Goal: Task Accomplishment & Management: Manage account settings

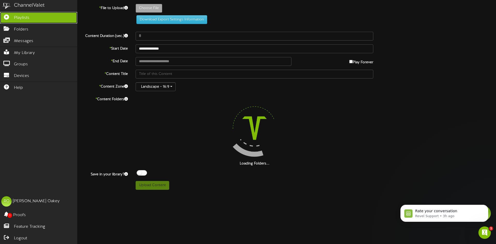
click at [39, 18] on link "Playlists" at bounding box center [38, 18] width 77 height 12
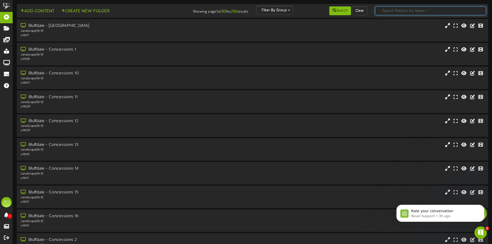
click at [395, 11] on input "text" at bounding box center [430, 10] width 111 height 9
type input "sur"
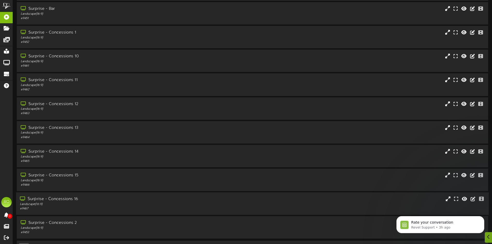
scroll to position [33, 0]
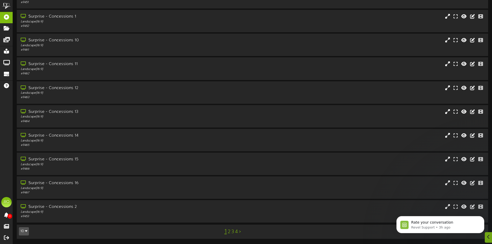
click at [232, 231] on link "3" at bounding box center [233, 232] width 3 height 6
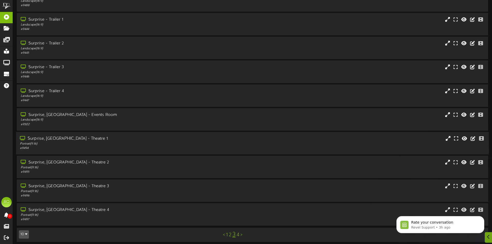
scroll to position [33, 0]
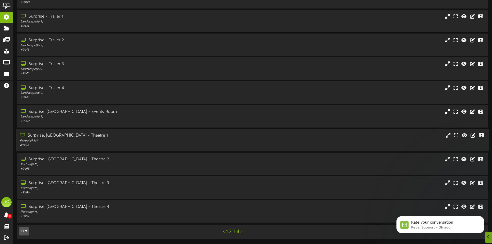
click at [84, 138] on div "Surprise, [GEOGRAPHIC_DATA] - Theatre 1" at bounding box center [114, 136] width 189 height 6
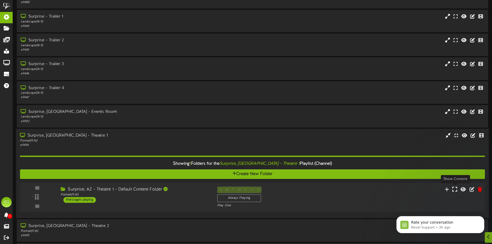
click at [453, 191] on icon at bounding box center [455, 189] width 5 height 6
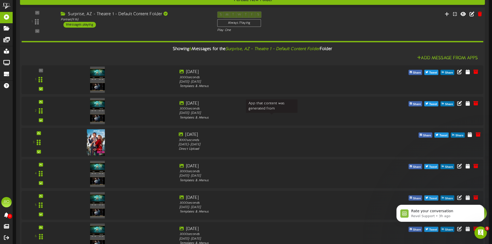
scroll to position [130, 0]
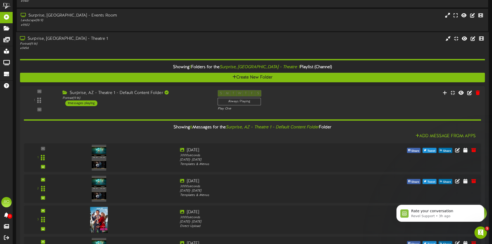
click at [81, 53] on div "Showing 1 Folders for the Surprise, AZ - Theatre 1 Playlist (Channel) Create Ne…" at bounding box center [252, 194] width 465 height 286
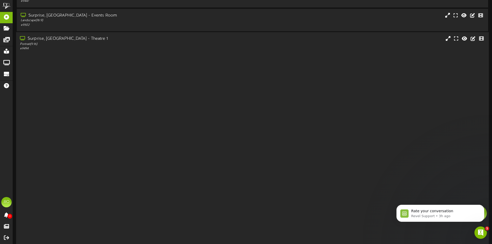
scroll to position [33, 0]
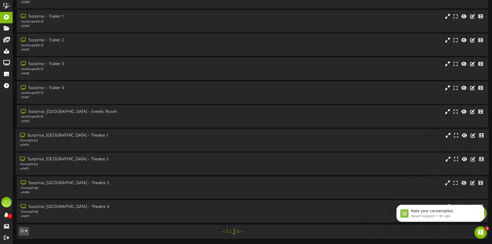
click at [102, 167] on div "Portrait ( 9:16 )" at bounding box center [114, 165] width 189 height 4
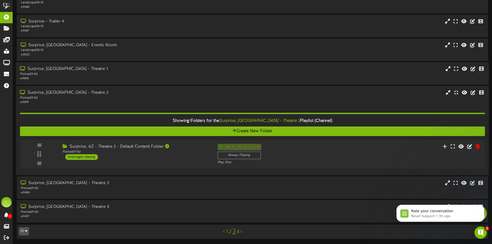
scroll to position [0, 0]
click at [456, 148] on icon at bounding box center [455, 146] width 5 height 6
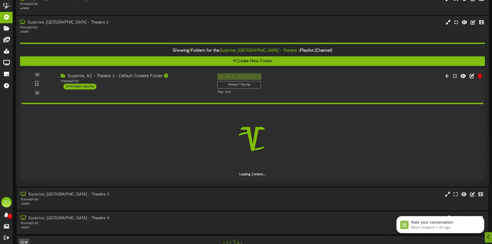
scroll to position [181, 0]
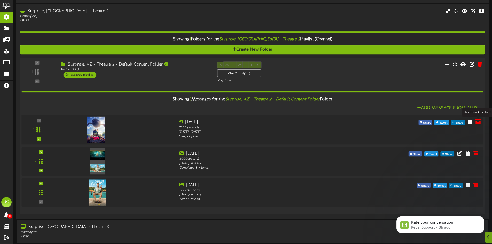
click at [481, 123] on icon at bounding box center [479, 122] width 6 height 6
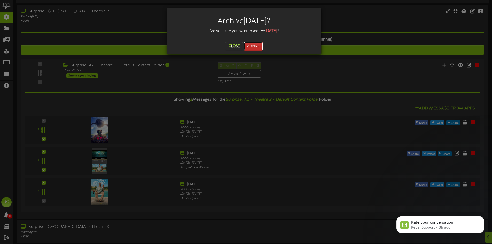
click at [256, 43] on button "Archive" at bounding box center [253, 46] width 19 height 9
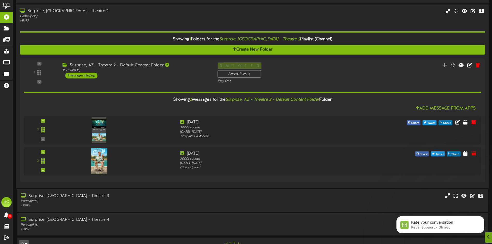
click at [68, 25] on div "Showing 1 Folders for the Surprise, AZ - Theatre 2 Playlist (Channel) Create Ne…" at bounding box center [252, 104] width 465 height 162
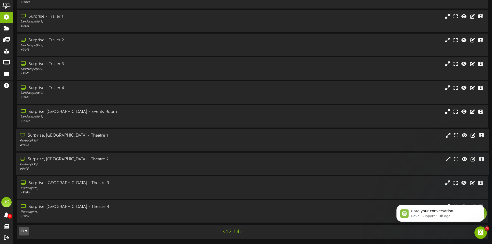
scroll to position [0, 0]
click at [94, 179] on div "Surprise, [GEOGRAPHIC_DATA] - Theatre 3 Portrait ( 9:16 ) # 9496" at bounding box center [252, 188] width 473 height 22
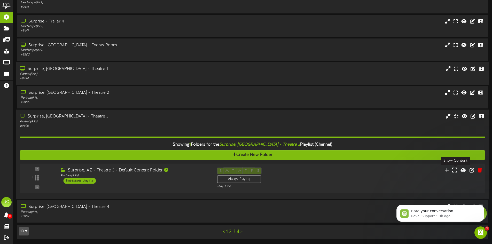
click at [457, 172] on icon at bounding box center [455, 170] width 5 height 6
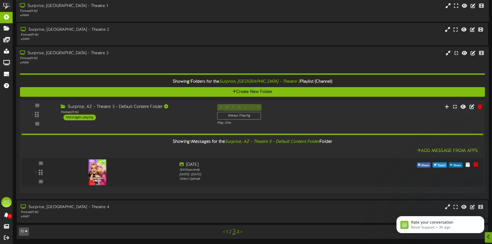
scroll to position [163, 0]
click at [60, 69] on div "Showing 1 Folders for the Surprise, AZ - Theatre 3 Playlist (Channel) Create Ne…" at bounding box center [252, 130] width 465 height 130
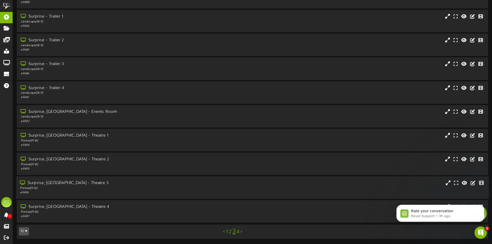
scroll to position [0, 0]
click at [99, 211] on div "Portrait ( 9:16 )" at bounding box center [114, 212] width 189 height 4
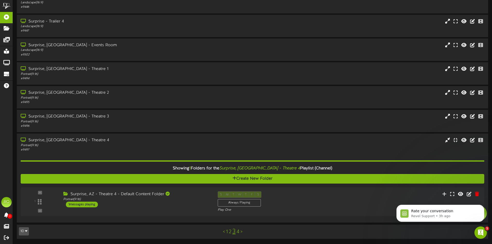
click html "Rate your conversation Revel Support • 3h ago"
click at [270, 203] on div "S M T W T F S Always Playing Play One" at bounding box center [273, 202] width 118 height 21
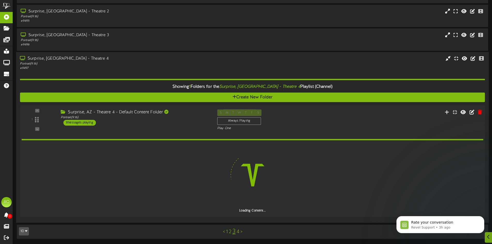
scroll to position [163, 0]
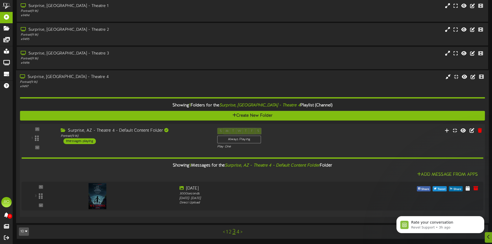
drag, startPoint x: 69, startPoint y: 93, endPoint x: 122, endPoint y: 133, distance: 65.8
click at [70, 93] on div "Showing 1 Folders for the Surprise, AZ - Theatre 4 Playlist (Channel) Create Ne…" at bounding box center [252, 154] width 465 height 130
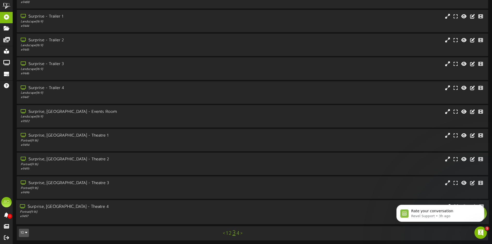
scroll to position [0, 0]
click at [237, 232] on link "4" at bounding box center [238, 232] width 3 height 6
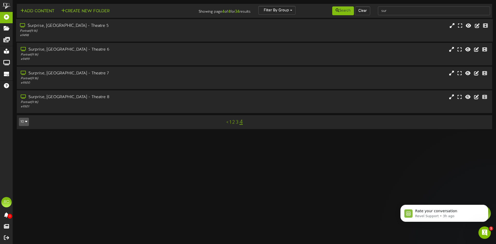
click at [97, 36] on div "# 9498" at bounding box center [115, 35] width 191 height 4
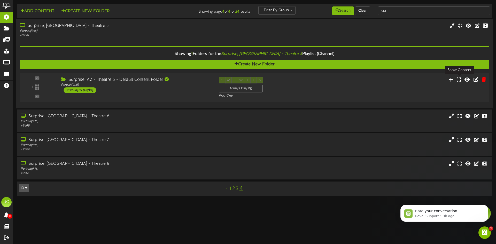
drag, startPoint x: 460, startPoint y: 78, endPoint x: 449, endPoint y: 76, distance: 10.8
click at [460, 78] on icon at bounding box center [459, 79] width 4 height 5
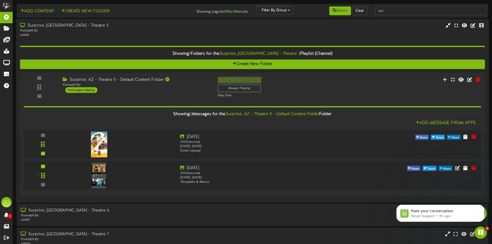
click at [102, 32] on div "Portrait ( 9:16 )" at bounding box center [114, 31] width 189 height 4
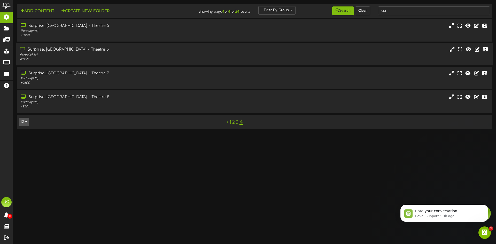
click at [73, 57] on div "Portrait ( 9:16 )" at bounding box center [115, 55] width 191 height 4
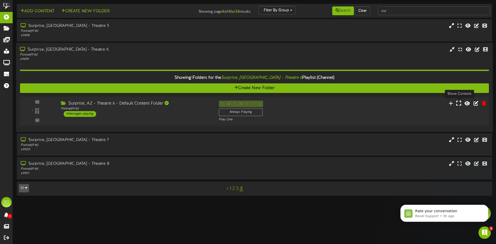
click at [457, 104] on icon at bounding box center [459, 103] width 5 height 6
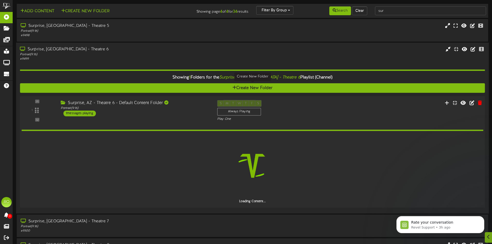
scroll to position [20, 0]
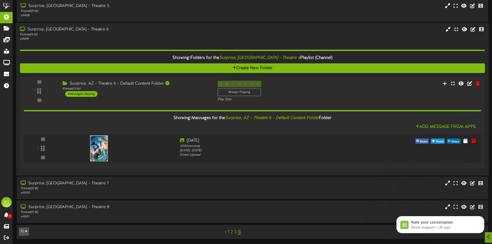
click at [76, 45] on div "Showing 1 Folders for the Surprise, AZ - Theatre 6 Playlist (Channel) Create Ne…" at bounding box center [252, 107] width 465 height 130
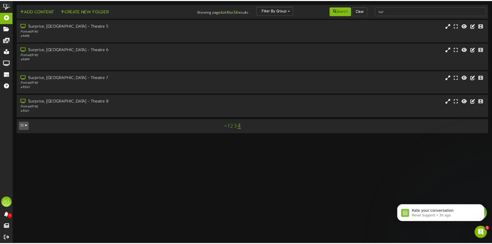
scroll to position [0, 0]
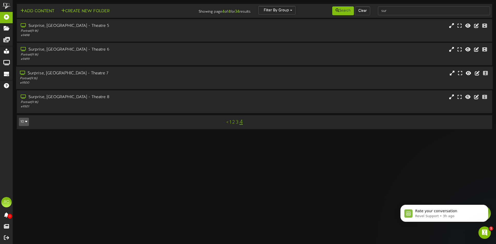
click at [66, 81] on div "Surprise, [GEOGRAPHIC_DATA] - Theatre 7 Portrait ( 9:16 ) # 9500" at bounding box center [115, 78] width 199 height 15
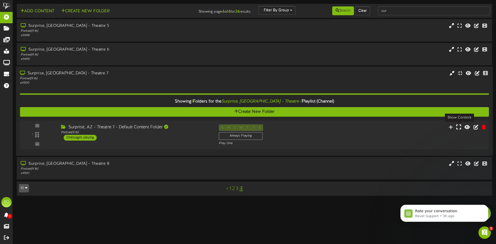
click at [457, 128] on icon at bounding box center [459, 127] width 5 height 6
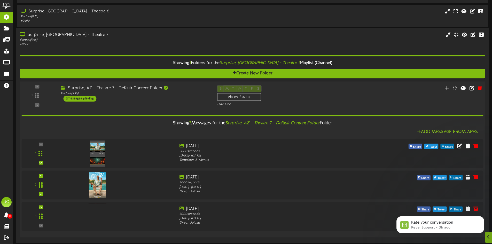
scroll to position [82, 0]
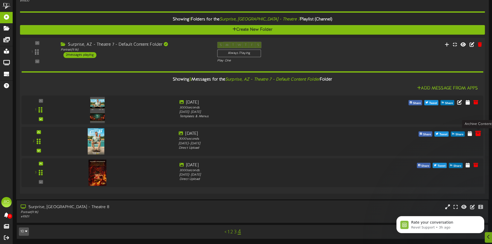
click at [476, 136] on icon at bounding box center [479, 134] width 6 height 6
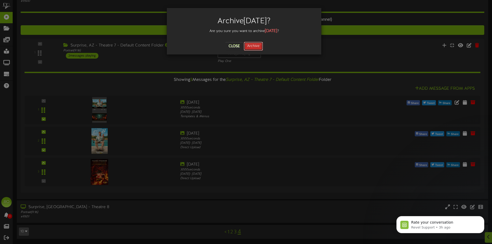
click at [257, 45] on button "Archive" at bounding box center [253, 46] width 19 height 9
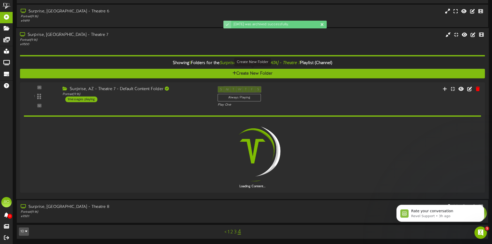
scroll to position [0, 0]
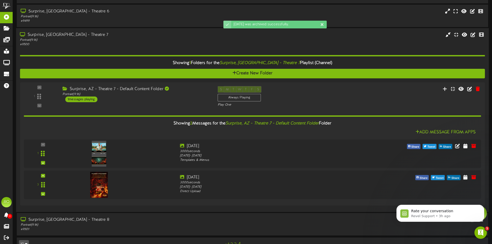
click at [83, 45] on div "# 9500" at bounding box center [114, 44] width 189 height 4
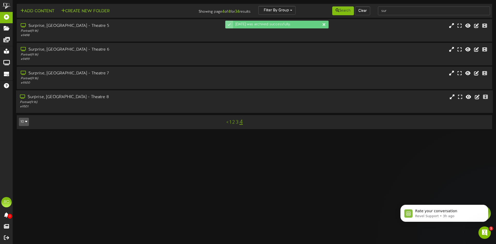
click at [90, 98] on div "Surprise, [GEOGRAPHIC_DATA] - Theatre 8" at bounding box center [115, 97] width 191 height 6
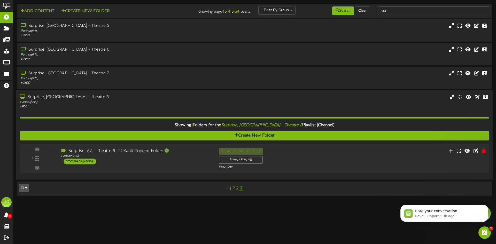
click at [189, 162] on div "Surprise, AZ - Theatre 8 - Default Content Folder Portrait ( 9:16 ) 1 messages …" at bounding box center [136, 156] width 158 height 16
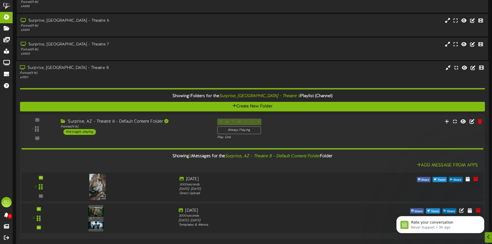
scroll to position [51, 0]
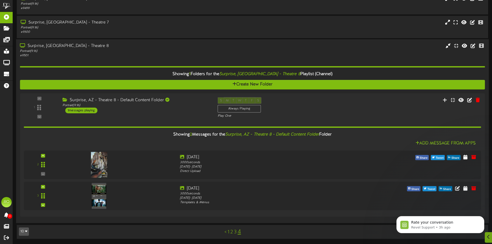
click at [90, 53] on div "Portrait ( 9:16 )" at bounding box center [114, 51] width 189 height 4
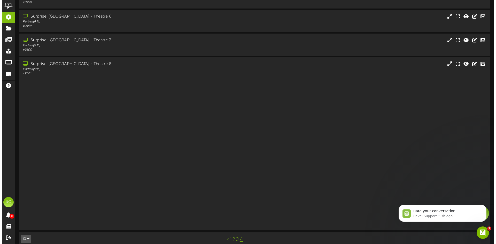
scroll to position [0, 0]
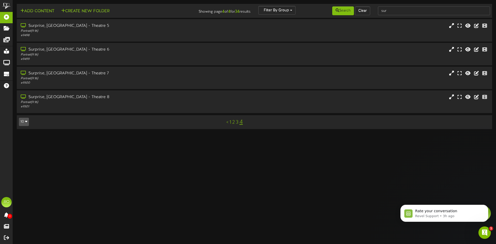
click at [238, 124] on link "3" at bounding box center [237, 123] width 3 height 6
